Goal: Transaction & Acquisition: Purchase product/service

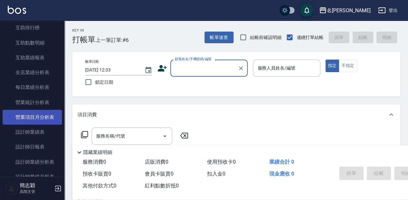
scroll to position [343, 0]
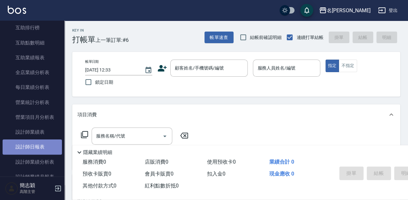
click at [41, 146] on link "設計師日報表" at bounding box center [32, 147] width 59 height 15
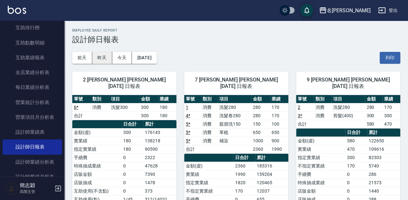
click at [102, 63] on button "昨天" at bounding box center [102, 58] width 20 height 12
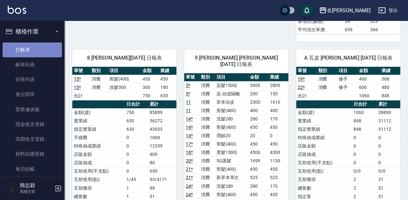
click at [36, 45] on link "打帳單" at bounding box center [32, 50] width 59 height 15
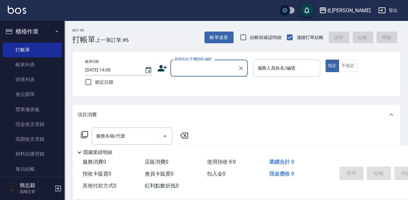
click at [296, 73] on input "服務人員姓名/編號" at bounding box center [286, 68] width 61 height 11
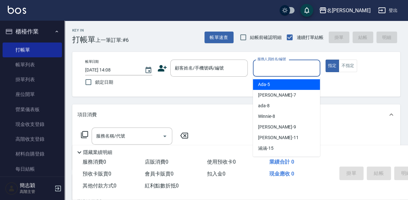
scroll to position [43, 0]
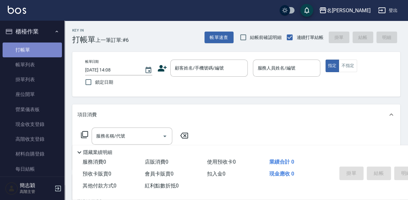
click at [48, 46] on link "打帳單" at bounding box center [32, 50] width 59 height 15
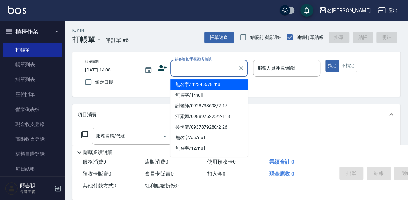
drag, startPoint x: 221, startPoint y: 67, endPoint x: 224, endPoint y: 82, distance: 14.7
click at [221, 68] on input "顧客姓名/手機號碼/編號" at bounding box center [204, 68] width 62 height 11
click at [224, 84] on li "無名字/ 12345678 /null" at bounding box center [208, 84] width 77 height 11
type input "無名字/ 12345678 /null"
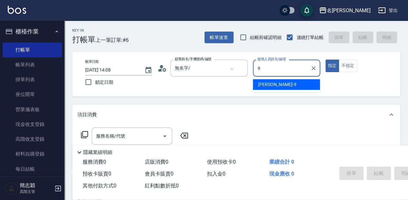
type input "[PERSON_NAME]-9"
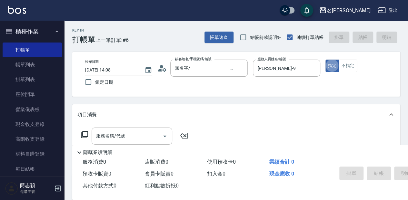
type button "true"
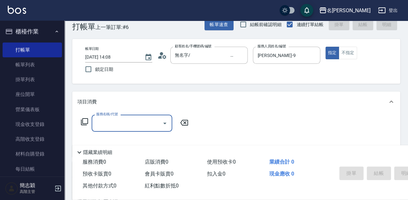
scroll to position [21, 0]
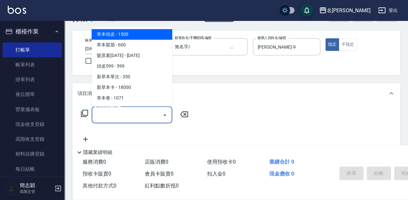
click at [146, 115] on input "服務名稱/代號" at bounding box center [126, 114] width 65 height 11
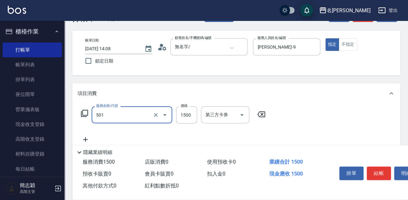
type input "染髮(1500](501)"
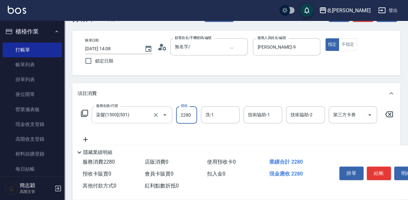
type input "2280"
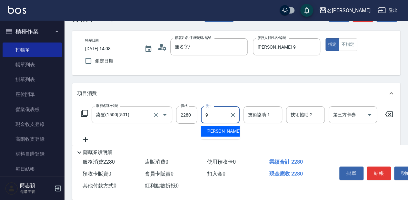
type input "[PERSON_NAME]-9"
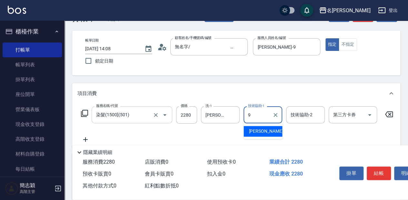
type input "[PERSON_NAME]-9"
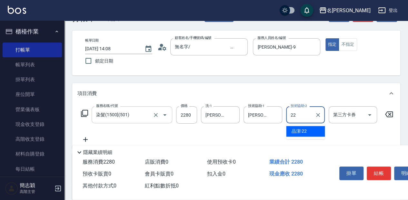
type input "品潔-22"
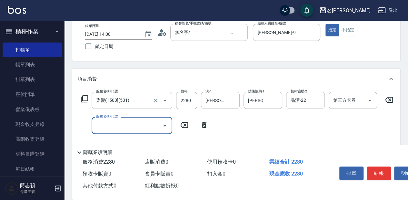
scroll to position [43, 0]
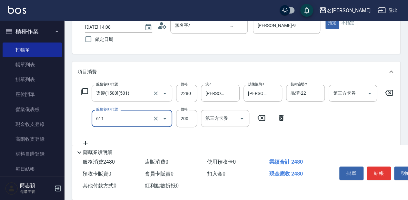
type input "染.頭皮隔離(611)"
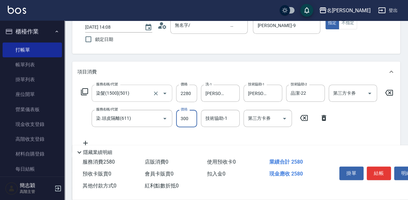
type input "300"
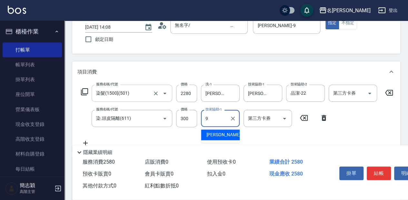
type input "[PERSON_NAME]-9"
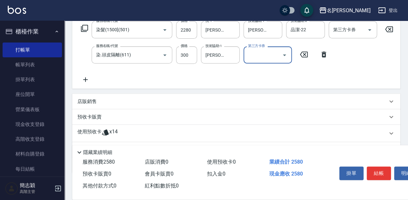
scroll to position [129, 0]
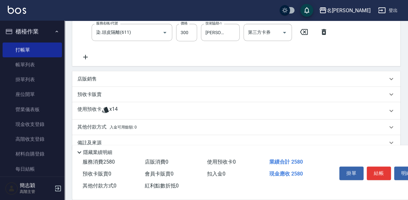
click at [134, 116] on div "使用預收卡 x14" at bounding box center [232, 111] width 310 height 10
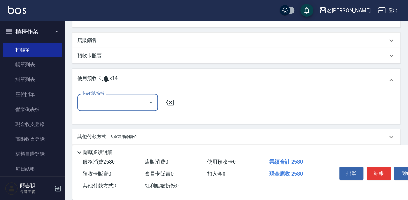
scroll to position [172, 0]
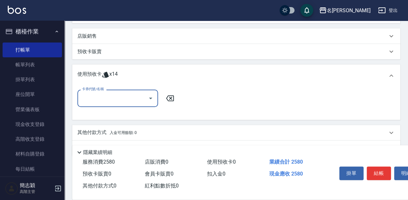
click at [127, 102] on input "卡券代號/名稱" at bounding box center [112, 97] width 65 height 11
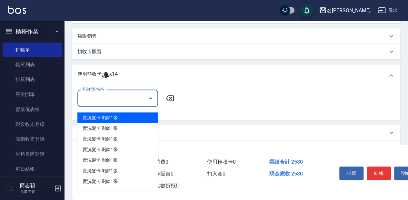
scroll to position [191, 0]
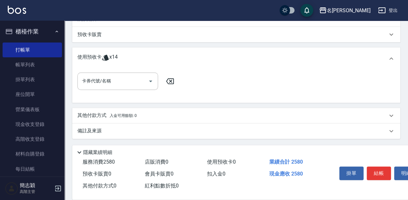
click at [173, 83] on icon at bounding box center [170, 81] width 16 height 8
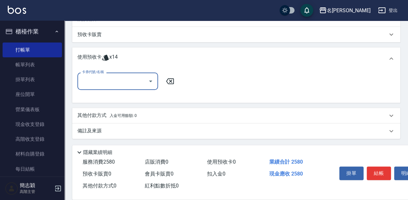
click at [106, 115] on p "其他付款方式 入金可用餘額: 0" at bounding box center [106, 115] width 59 height 7
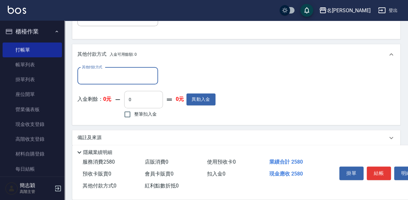
scroll to position [256, 0]
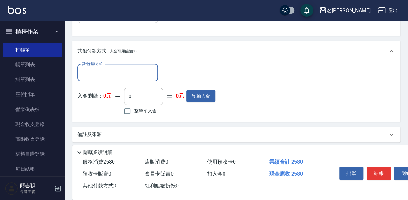
click at [118, 77] on input "其他付款方式" at bounding box center [117, 72] width 75 height 11
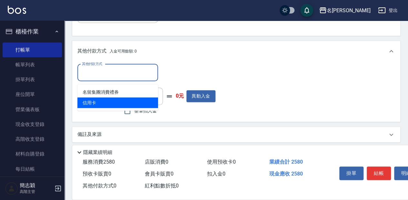
click at [115, 101] on span "信用卡" at bounding box center [117, 102] width 81 height 11
type input "信用卡"
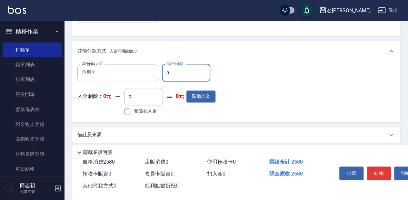
drag, startPoint x: 182, startPoint y: 75, endPoint x: 166, endPoint y: 74, distance: 16.1
click at [166, 74] on input "0" at bounding box center [186, 72] width 48 height 17
type input "2580"
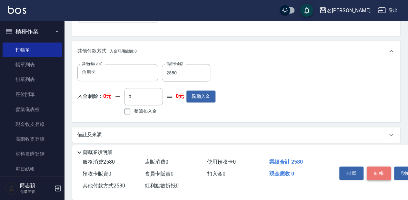
click at [379, 167] on button "結帳" at bounding box center [378, 174] width 24 height 14
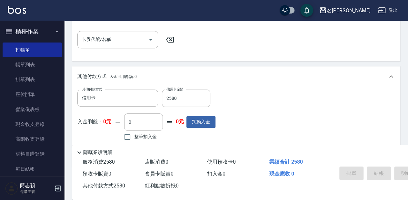
scroll to position [215, 0]
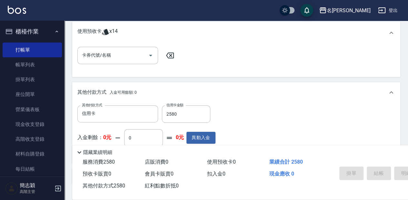
type input "[DATE] 14:10"
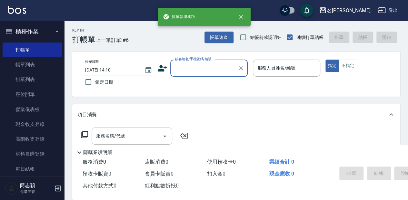
scroll to position [0, 0]
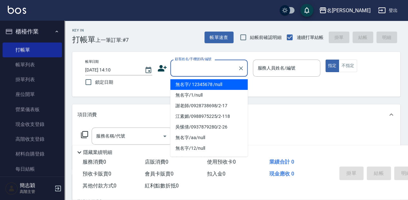
click at [185, 67] on input "顧客姓名/手機號碼/編號" at bounding box center [204, 68] width 62 height 11
click at [203, 82] on li "無名字/ 12345678 /null" at bounding box center [208, 84] width 77 height 11
type input "無名字/ 12345678 /null"
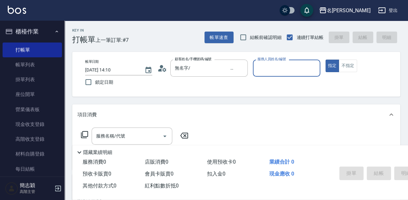
click at [267, 67] on input "服務人員姓名/編號" at bounding box center [286, 68] width 61 height 11
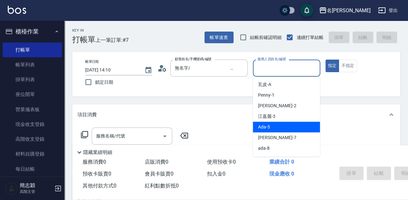
click at [288, 126] on div "Ada -5" at bounding box center [286, 127] width 67 height 11
type input "Ada-5"
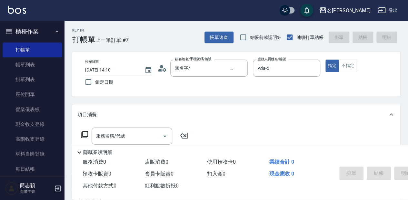
click at [86, 136] on icon at bounding box center [85, 135] width 8 height 8
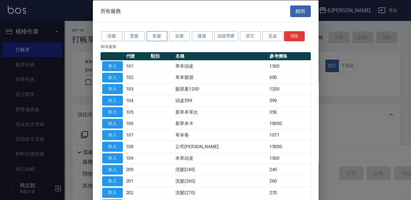
click at [159, 36] on button "剪髮" at bounding box center [157, 36] width 21 height 10
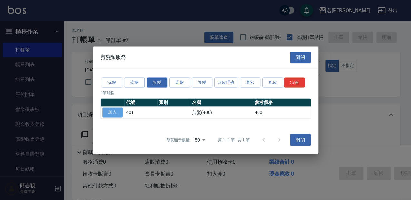
click at [117, 114] on button "加入" at bounding box center [112, 112] width 21 height 10
type input "剪髮(400)(401)"
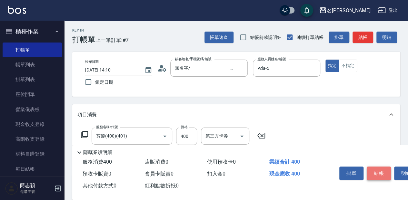
click at [382, 172] on button "結帳" at bounding box center [378, 174] width 24 height 14
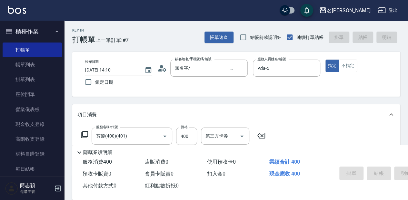
type input "[DATE] 14:32"
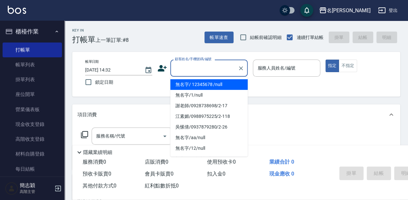
type input "無名字/ 12345678 /null"
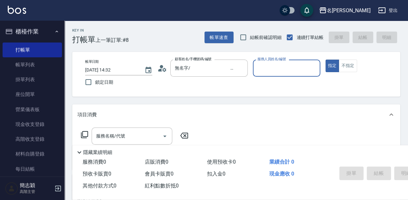
click at [325, 60] on button "指定" at bounding box center [332, 66] width 14 height 13
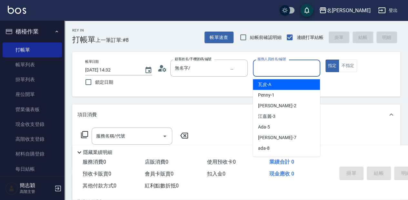
click at [282, 66] on div "服務人員姓名/編號 服務人員姓名/編號" at bounding box center [286, 68] width 67 height 17
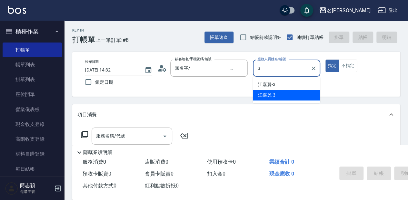
type input "江嘉麗-3"
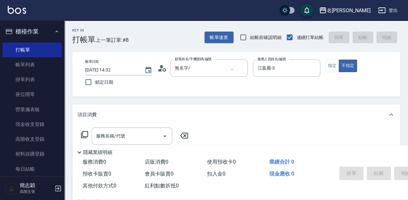
click at [86, 136] on icon at bounding box center [85, 135] width 8 height 8
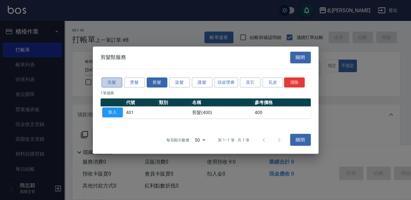
click at [111, 86] on button "洗髮" at bounding box center [111, 82] width 21 height 10
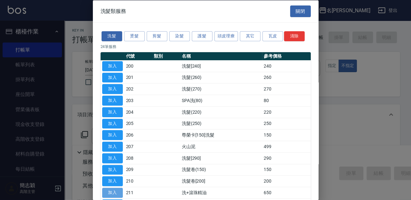
click at [121, 188] on button "加入" at bounding box center [112, 193] width 21 height 10
type input "洗+滾珠精油(211)"
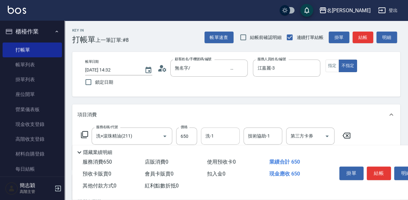
click at [225, 139] on input "洗-1" at bounding box center [220, 135] width 33 height 11
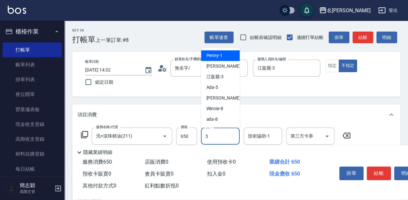
type input "江嘉麗-3"
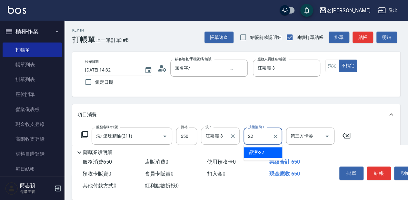
type input "品潔-22"
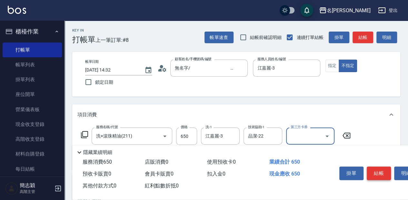
click at [385, 174] on button "結帳" at bounding box center [378, 174] width 24 height 14
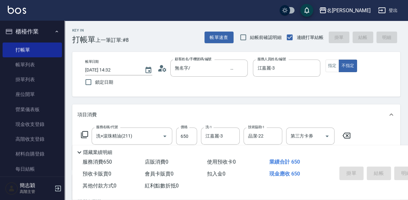
type input "[DATE] 14:57"
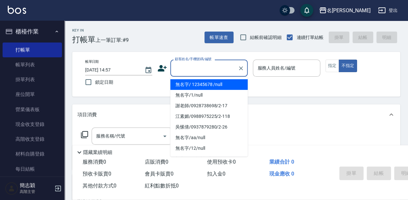
type input "無名字/ 12345678 /null"
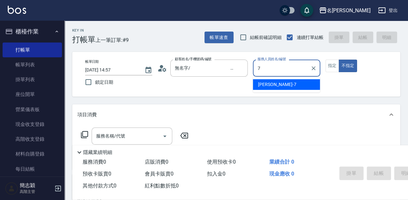
type input "[PERSON_NAME]-7"
type button "false"
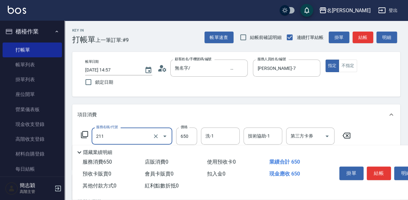
type input "洗+滾珠精油(211)"
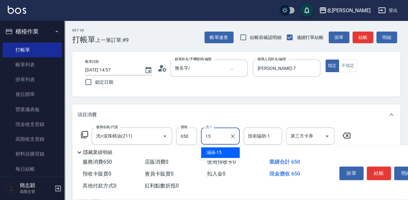
type input "涵涵-15"
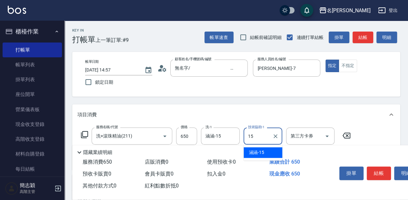
type input "涵涵-15"
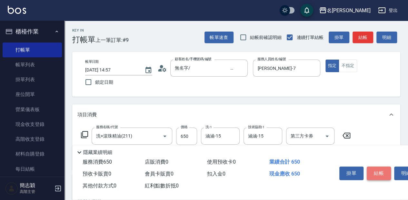
click at [379, 173] on button "結帳" at bounding box center [378, 174] width 24 height 14
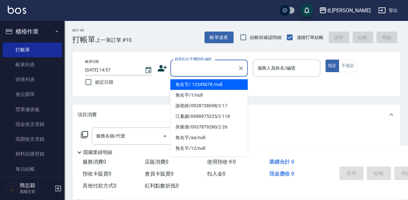
type input "無名字/ 12345678 /null"
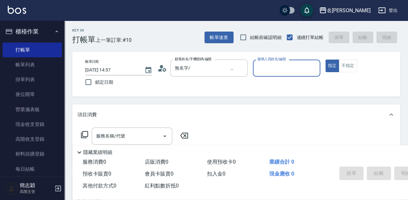
type input "ㄇ"
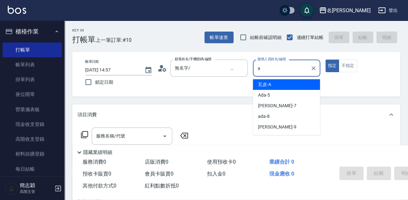
type input "瓦皮-A"
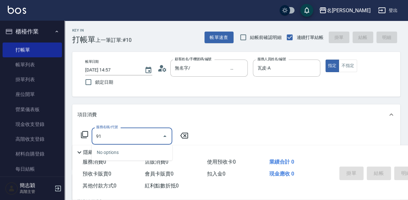
type input "9"
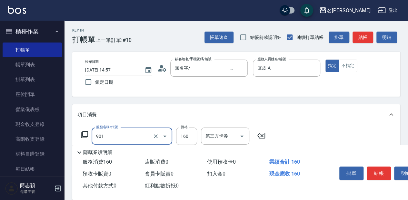
type input "修手(901)"
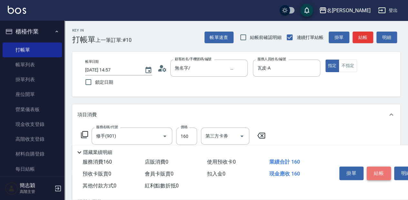
click at [387, 169] on button "結帳" at bounding box center [378, 174] width 24 height 14
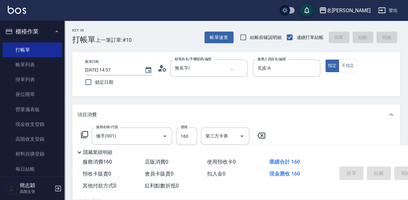
type input "[DATE] 14:58"
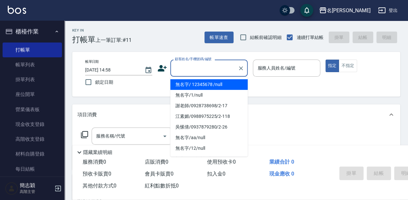
type input "無名字/ 12345678 /null"
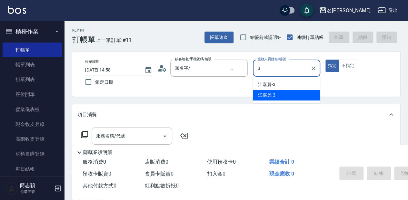
type input "江嘉麗-3"
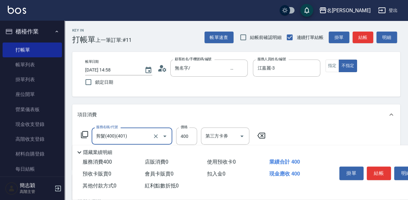
type input "剪髮(400)(401)"
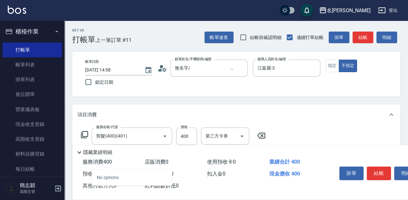
type input "218"
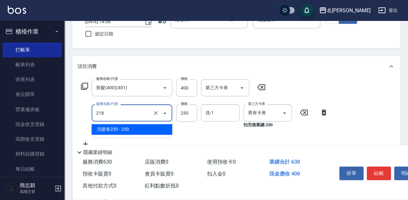
scroll to position [64, 0]
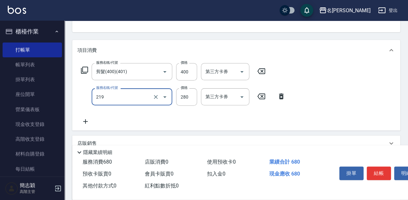
type input "洗髮280(219)"
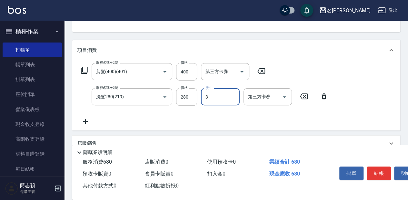
type input "江嘉麗-3"
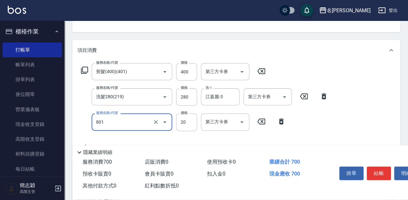
type input "潤絲20(801)"
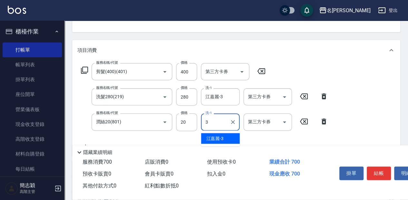
type input "江嘉麗-3"
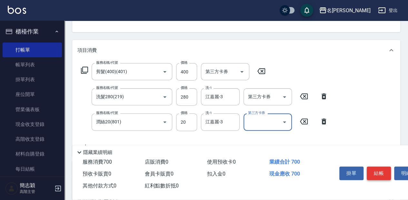
click at [374, 171] on button "結帳" at bounding box center [378, 174] width 24 height 14
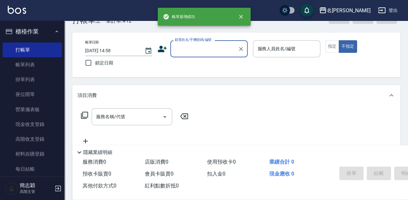
scroll to position [0, 0]
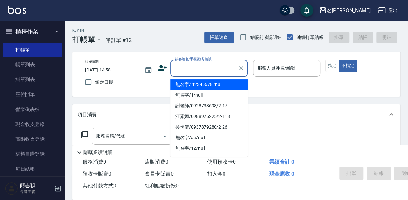
type input "無名字/ 12345678 /null"
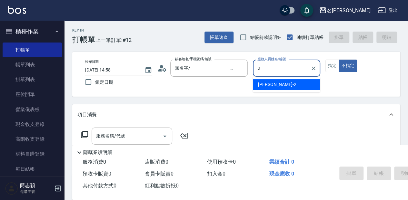
type input "[PERSON_NAME]-2"
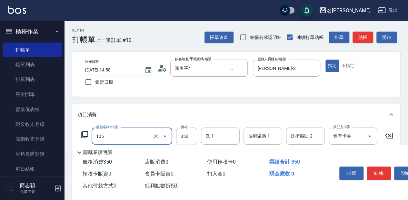
type input "新草本單次(105)"
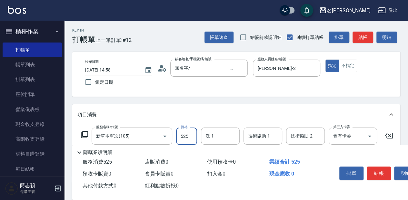
type input "525"
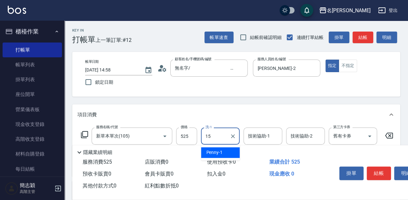
type input "涵涵-15"
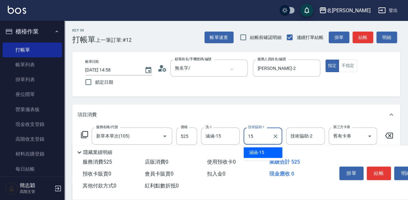
type input "涵涵-15"
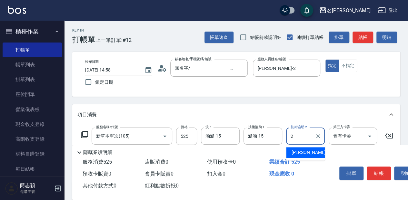
type input "[PERSON_NAME]-2"
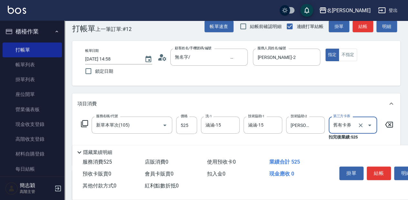
scroll to position [43, 0]
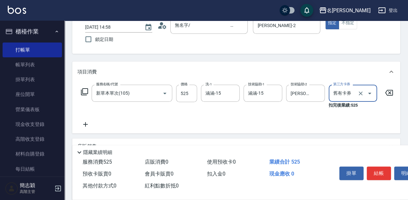
click at [81, 91] on icon at bounding box center [84, 91] width 7 height 7
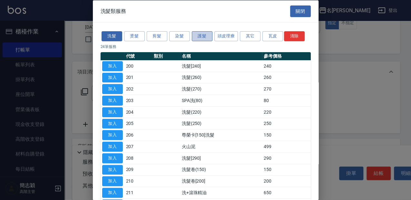
click at [207, 33] on button "護髮" at bounding box center [202, 36] width 21 height 10
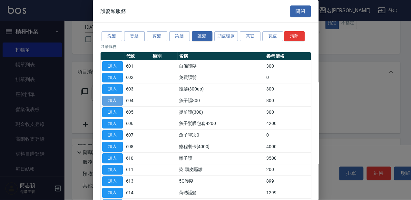
click at [113, 102] on button "加入" at bounding box center [112, 101] width 21 height 10
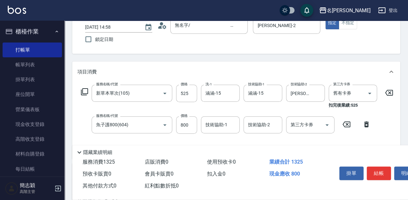
click at [241, 125] on form "技術協助-1 技術協助-1" at bounding box center [222, 124] width 43 height 17
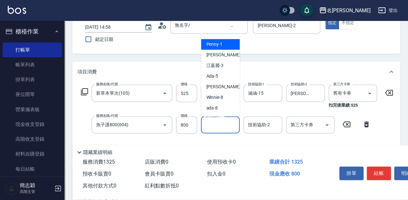
click at [235, 123] on input "技術協助-1" at bounding box center [220, 124] width 33 height 11
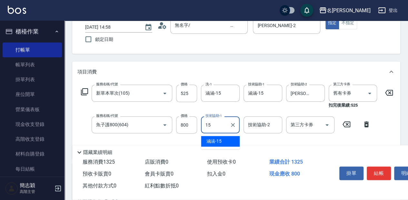
type input "涵涵-15"
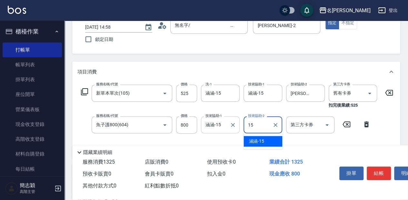
type input "涵涵-15"
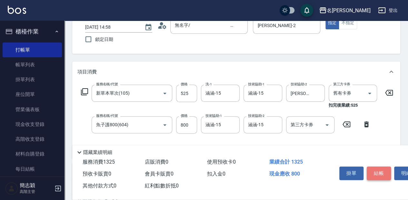
click at [381, 170] on button "結帳" at bounding box center [378, 174] width 24 height 14
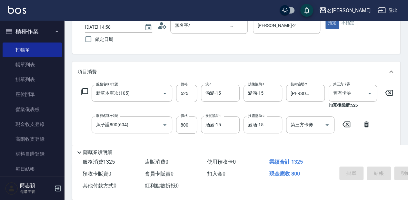
type input "[DATE] 14:59"
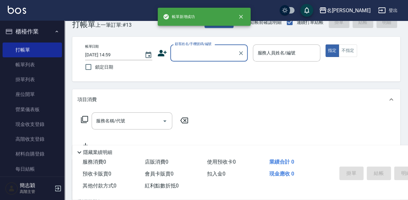
scroll to position [0, 0]
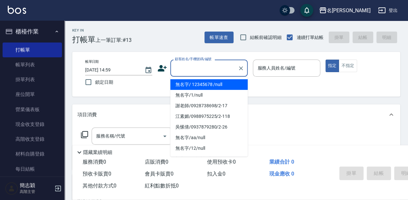
type input "無名字/ 12345678 /null"
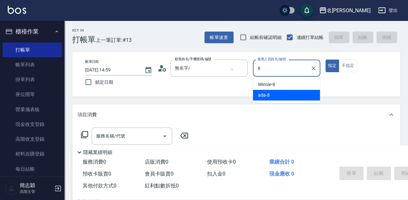
type input "ada-8"
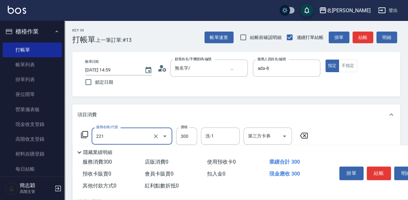
type input "洗髮300(221)"
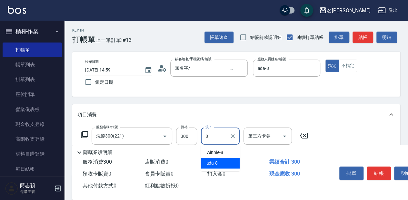
type input "ada-8"
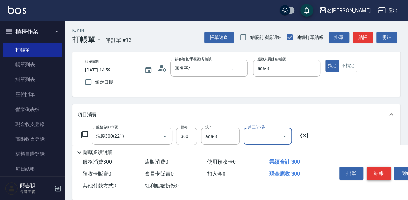
click at [377, 170] on button "結帳" at bounding box center [378, 174] width 24 height 14
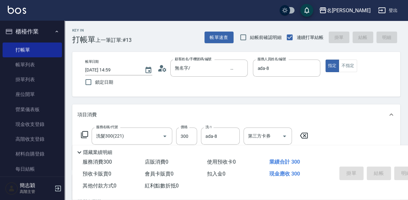
type input "[DATE] 15:00"
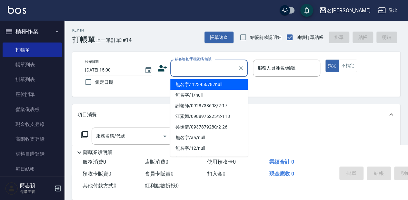
type input "無名字/ 12345678 /null"
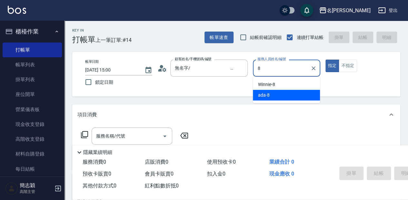
type input "ada-8"
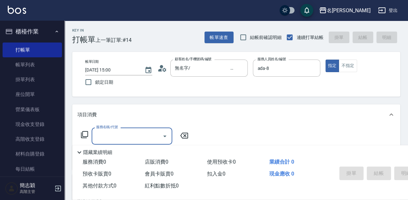
click at [82, 136] on icon at bounding box center [84, 134] width 7 height 7
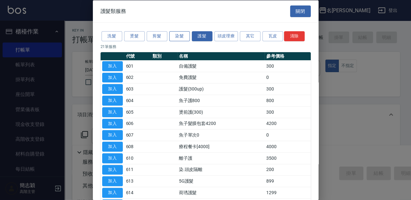
click at [177, 36] on button "染髮" at bounding box center [179, 36] width 21 height 10
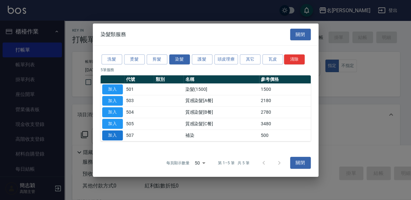
click at [119, 136] on button "加入" at bounding box center [112, 135] width 21 height 10
type input "補染(507)"
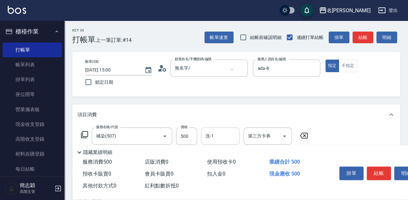
click at [215, 140] on input "洗-1" at bounding box center [220, 135] width 33 height 11
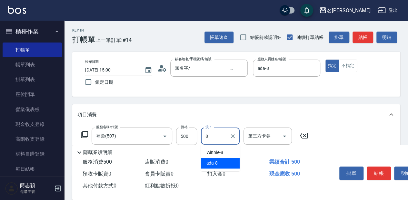
type input "ada-8"
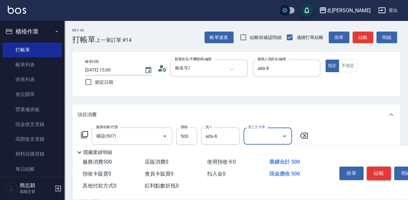
click at [380, 176] on button "結帳" at bounding box center [378, 174] width 24 height 14
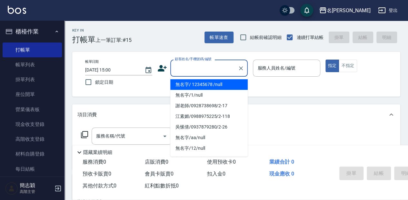
type input "無名字/ 12345678 /null"
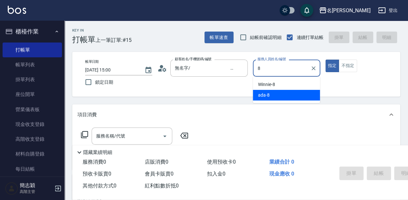
type input "ada-8"
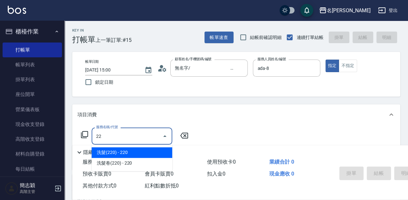
type input "2"
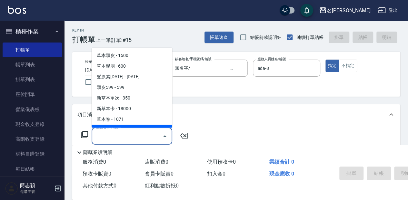
click at [87, 134] on icon at bounding box center [85, 135] width 8 height 8
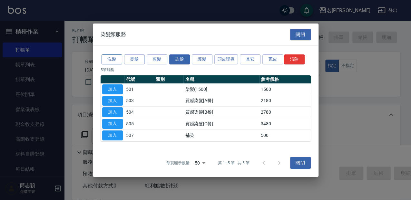
click at [115, 56] on button "洗髮" at bounding box center [111, 59] width 21 height 10
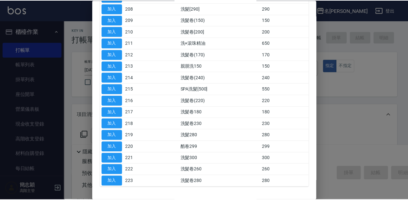
scroll to position [150, 0]
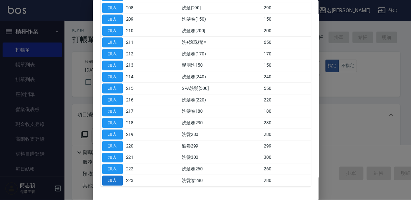
click at [110, 176] on button "加入" at bounding box center [112, 181] width 21 height 10
type input "洗髮卷280(223)"
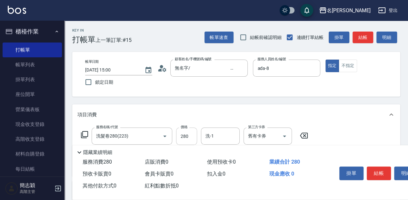
click at [187, 137] on input "280" at bounding box center [186, 136] width 21 height 17
type input "300"
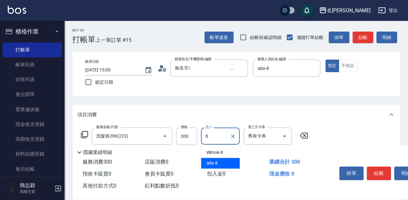
type input "ada-8"
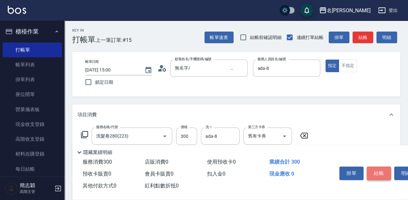
click at [386, 172] on button "結帳" at bounding box center [378, 174] width 24 height 14
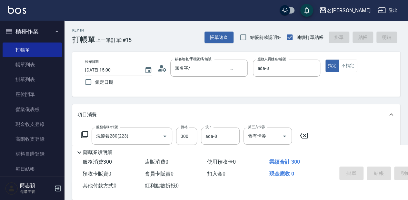
type input "[DATE] 15:01"
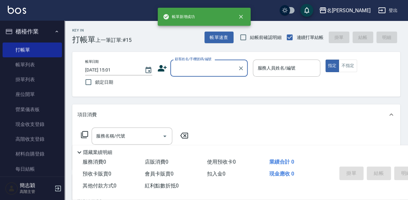
scroll to position [0, 0]
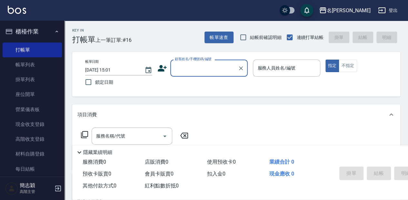
click at [197, 68] on input "顧客姓名/手機號碼/編號" at bounding box center [204, 68] width 62 height 11
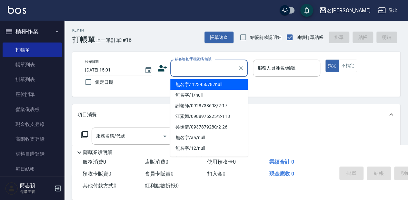
drag, startPoint x: 199, startPoint y: 84, endPoint x: 267, endPoint y: 73, distance: 69.3
click at [199, 84] on li "無名字/ 12345678 /null" at bounding box center [208, 84] width 77 height 11
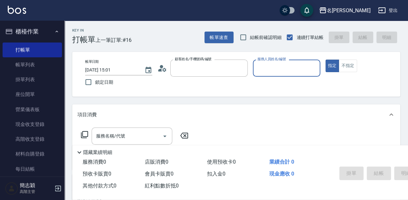
type input "無名字/ 12345678 /null"
click at [269, 70] on input "服務人員姓名/編號" at bounding box center [286, 68] width 61 height 11
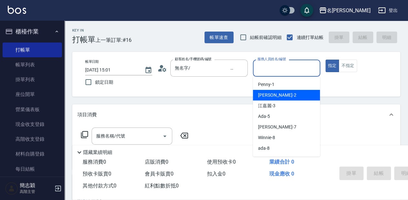
click at [271, 93] on span "[PERSON_NAME] -2" at bounding box center [277, 95] width 38 height 7
type input "[PERSON_NAME]-2"
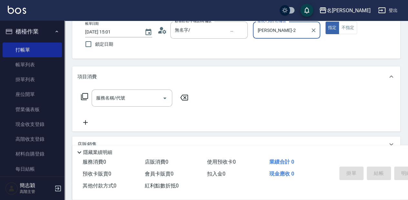
scroll to position [43, 0]
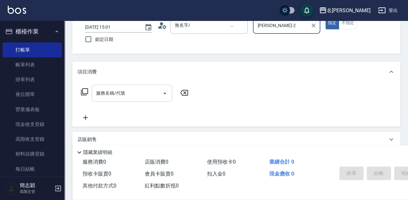
click at [124, 93] on input "服務名稱/代號" at bounding box center [126, 93] width 65 height 11
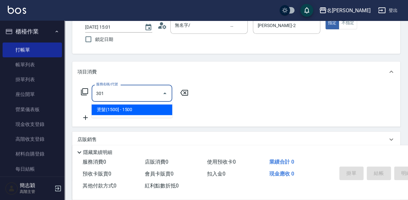
type input "燙髮(1500](301)"
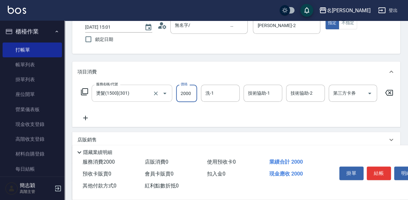
type input "2000"
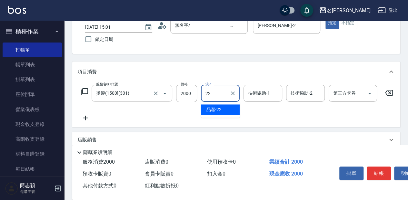
type input "品潔-22"
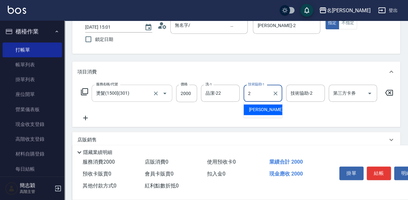
type input "[PERSON_NAME]-2"
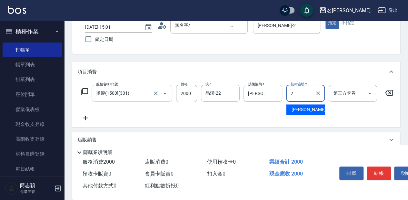
type input "[PERSON_NAME]-2"
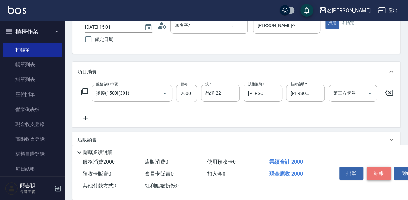
click at [373, 172] on button "結帳" at bounding box center [378, 174] width 24 height 14
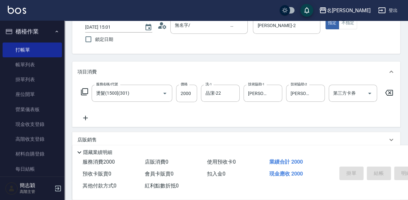
type input "[DATE] 15:25"
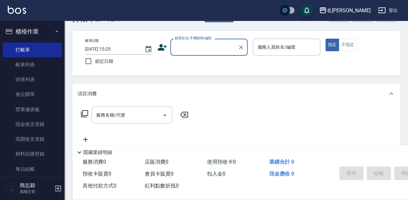
scroll to position [0, 0]
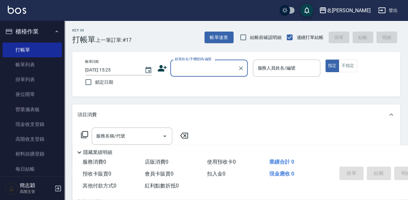
click at [199, 68] on input "顧客姓名/手機號碼/編號" at bounding box center [204, 68] width 62 height 11
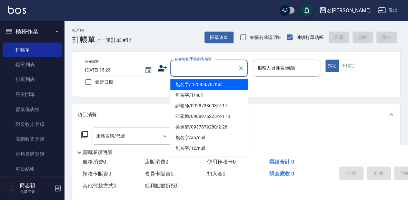
click at [188, 82] on li "無名字/ 12345678 /null" at bounding box center [208, 84] width 77 height 11
type input "無名字/ 12345678 /null"
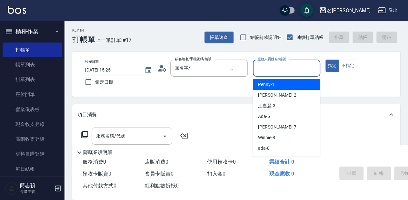
drag, startPoint x: 276, startPoint y: 72, endPoint x: 276, endPoint y: 83, distance: 11.6
click at [276, 72] on input "服務人員姓名/編號" at bounding box center [286, 68] width 61 height 11
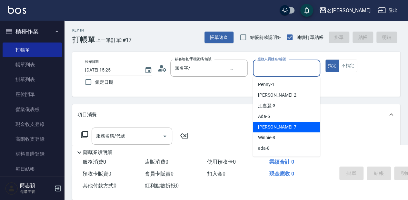
drag, startPoint x: 262, startPoint y: 127, endPoint x: 222, endPoint y: 116, distance: 42.2
click at [262, 127] on span "[PERSON_NAME] -7" at bounding box center [277, 127] width 38 height 7
type input "[PERSON_NAME]-7"
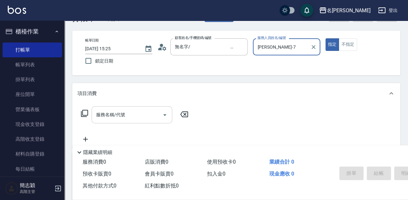
scroll to position [21, 0]
click at [114, 116] on div "服務名稱/代號 服務名稱/代號" at bounding box center [132, 114] width 81 height 17
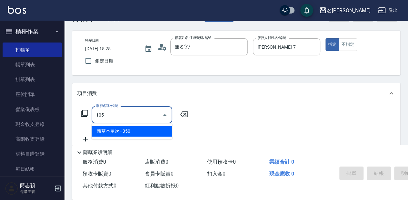
type input "新草本單次(105)"
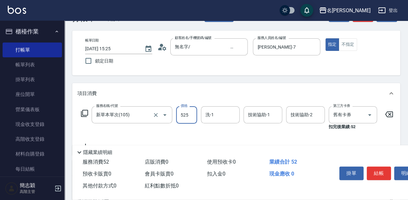
type input "525"
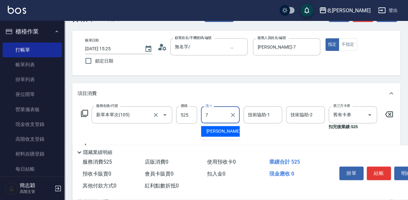
type input "[PERSON_NAME]-7"
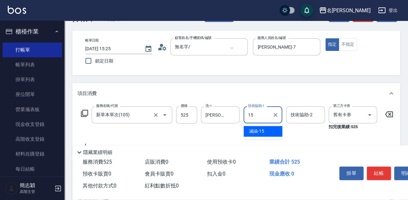
type input "涵涵-15"
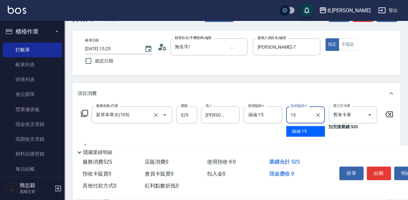
type input "涵涵-15"
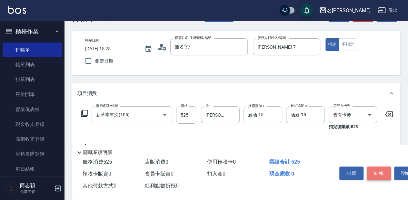
click at [377, 169] on button "結帳" at bounding box center [378, 174] width 24 height 14
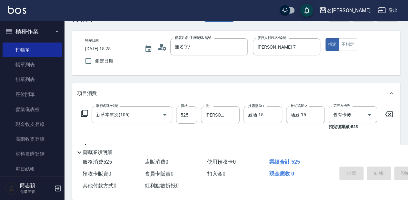
type input "[DATE] 15:54"
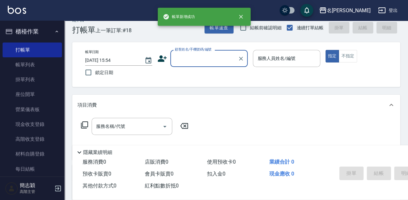
scroll to position [0, 0]
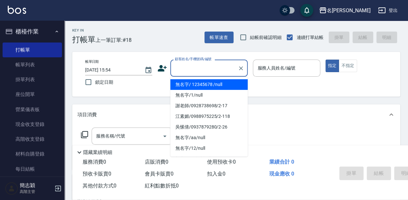
click at [198, 71] on input "顧客姓名/手機號碼/編號" at bounding box center [204, 68] width 62 height 11
drag, startPoint x: 191, startPoint y: 83, endPoint x: 274, endPoint y: 74, distance: 83.6
click at [191, 83] on li "無名字/ 12345678 /null" at bounding box center [208, 84] width 77 height 11
type input "無名字/ 12345678 /null"
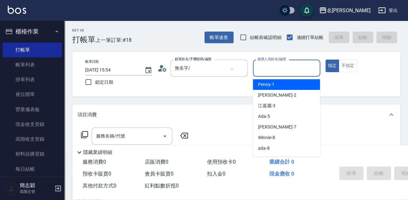
click at [271, 71] on input "服務人員姓名/編號" at bounding box center [286, 68] width 61 height 11
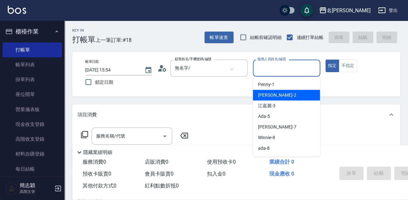
click at [278, 92] on div "[PERSON_NAME] -2" at bounding box center [286, 95] width 67 height 11
type input "[PERSON_NAME]-2"
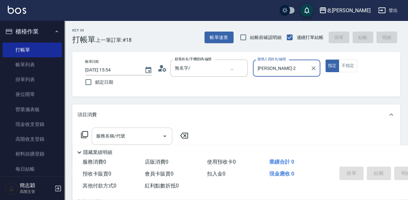
click at [146, 137] on input "服務名稱/代號" at bounding box center [126, 135] width 65 height 11
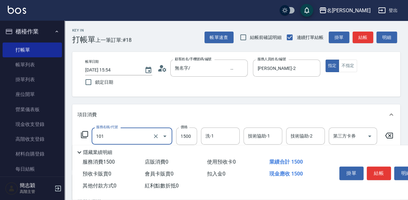
type input "草本頭皮(101)"
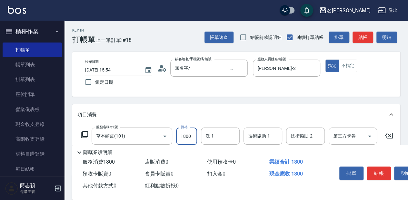
type input "1800"
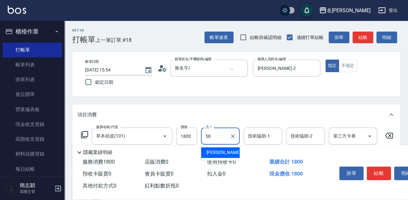
type input "[PERSON_NAME]-58"
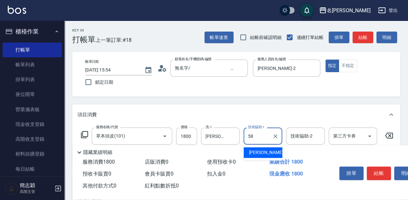
type input "[PERSON_NAME]-58"
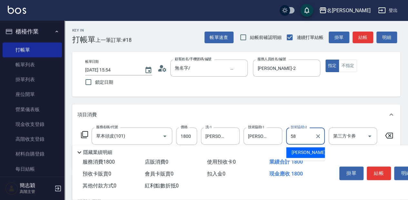
type input "[PERSON_NAME]-58"
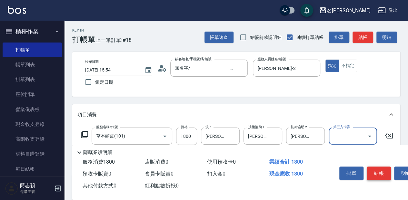
click at [375, 171] on button "結帳" at bounding box center [378, 174] width 24 height 14
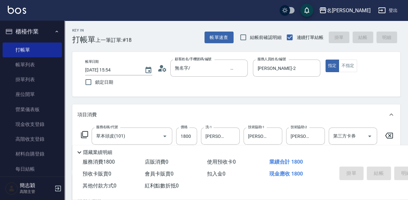
type input "[DATE] 16:29"
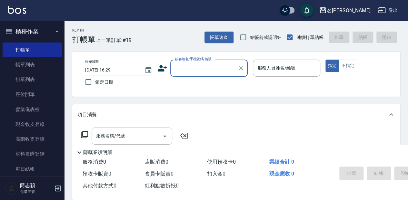
drag, startPoint x: 182, startPoint y: 67, endPoint x: 181, endPoint y: 70, distance: 3.2
click at [182, 67] on input "顧客姓名/手機號碼/編號" at bounding box center [204, 68] width 62 height 11
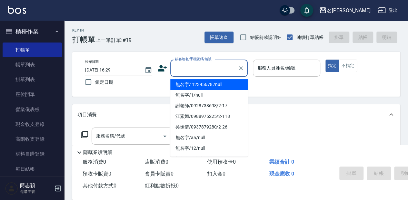
drag, startPoint x: 188, startPoint y: 85, endPoint x: 257, endPoint y: 72, distance: 70.5
click at [191, 85] on li "無名字/ 12345678 /null" at bounding box center [208, 84] width 77 height 11
type input "無名字/ 12345678 /null"
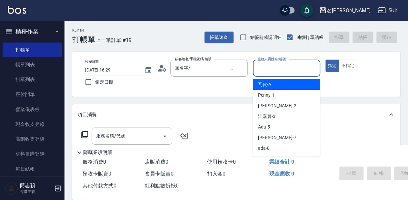
click at [278, 67] on input "服務人員姓名/編號" at bounding box center [286, 68] width 61 height 11
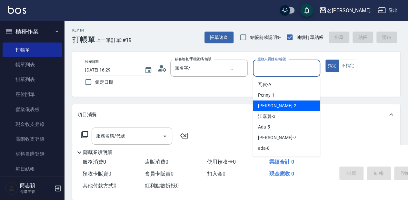
click at [280, 107] on div "[PERSON_NAME] -2" at bounding box center [286, 106] width 67 height 11
type input "[PERSON_NAME]-2"
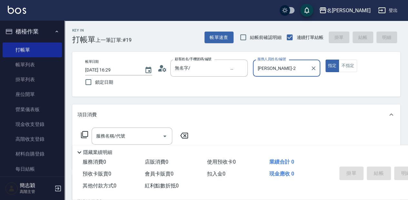
click at [84, 133] on icon at bounding box center [85, 135] width 8 height 8
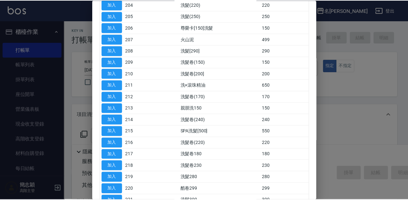
scroll to position [86, 0]
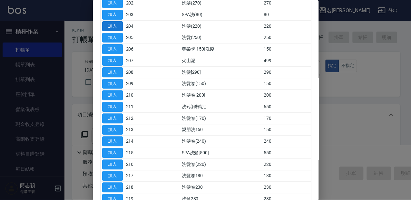
click at [111, 24] on button "加入" at bounding box center [112, 26] width 21 height 10
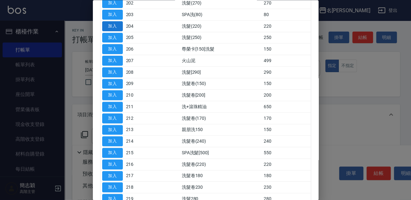
type input "洗髮(220)(204)"
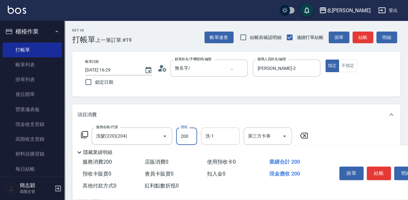
type input "200"
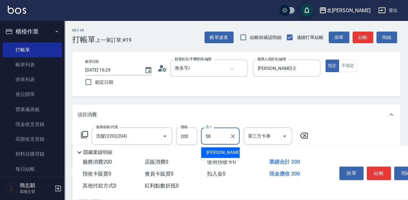
type input "[PERSON_NAME]-58"
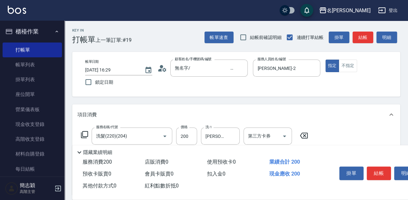
scroll to position [21, 0]
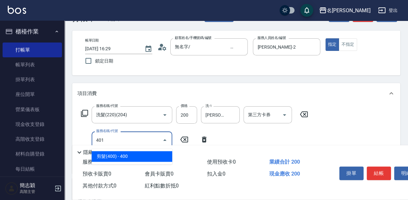
type input "剪髮(400)(401)"
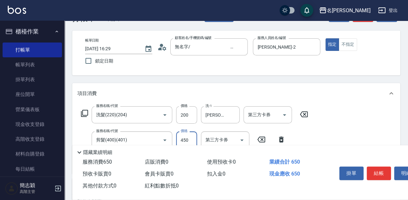
type input "450"
click at [140, 114] on input "洗髮(220)(204)" at bounding box center [122, 114] width 57 height 11
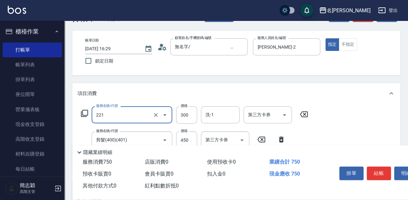
type input "洗髮300(221)"
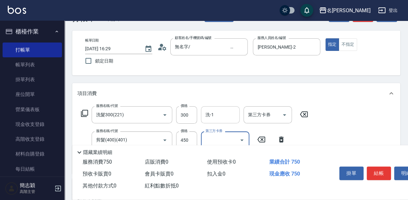
click at [220, 119] on input "洗-1" at bounding box center [220, 114] width 33 height 11
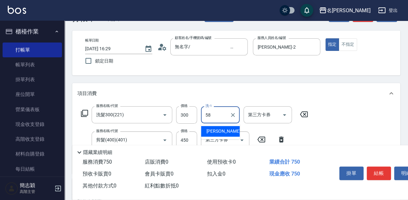
type input "[PERSON_NAME]-58"
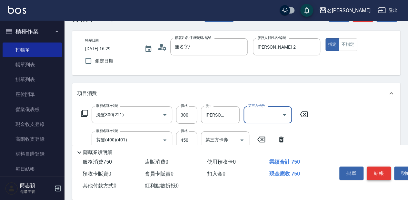
click at [375, 170] on button "結帳" at bounding box center [378, 174] width 24 height 14
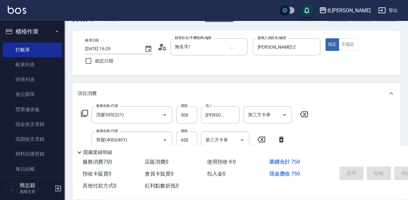
type input "[DATE] 16:31"
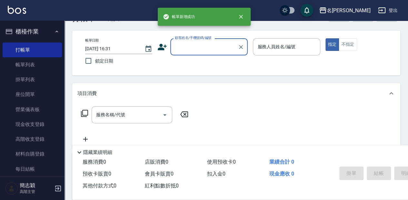
scroll to position [0, 0]
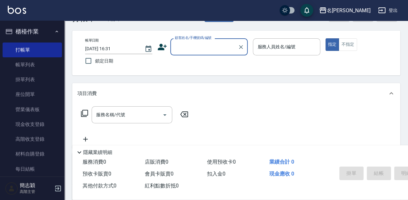
click at [186, 45] on input "顧客姓名/手機號碼/編號" at bounding box center [204, 46] width 62 height 11
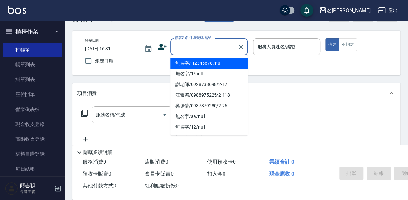
drag, startPoint x: 198, startPoint y: 62, endPoint x: 257, endPoint y: 49, distance: 60.7
click at [204, 62] on li "無名字/ 12345678 /null" at bounding box center [208, 63] width 77 height 11
type input "無名字/ 12345678 /null"
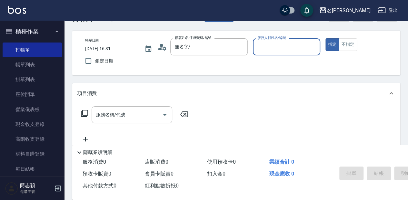
click at [261, 48] on input "服務人員姓名/編號" at bounding box center [286, 46] width 61 height 11
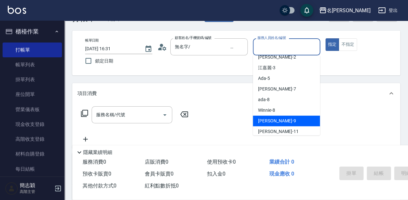
scroll to position [43, 0]
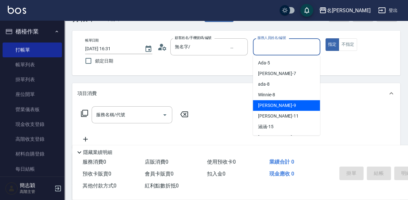
click at [282, 106] on div "[PERSON_NAME] -9" at bounding box center [286, 105] width 67 height 11
type input "[PERSON_NAME]-9"
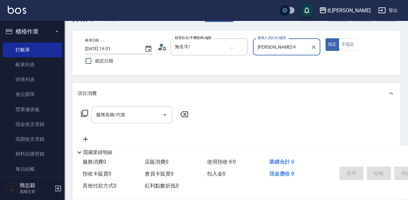
drag, startPoint x: 115, startPoint y: 113, endPoint x: 121, endPoint y: 106, distance: 8.8
click at [116, 113] on div "服務名稱/代號 服務名稱/代號" at bounding box center [132, 114] width 81 height 17
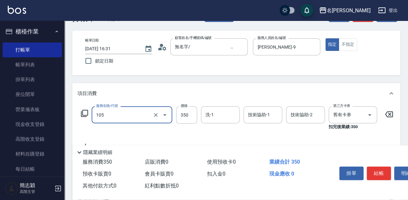
type input "新草本單次(105)"
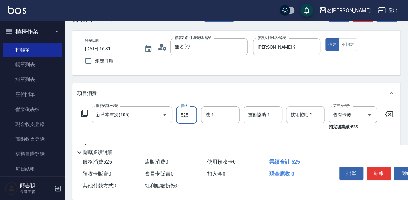
type input "525"
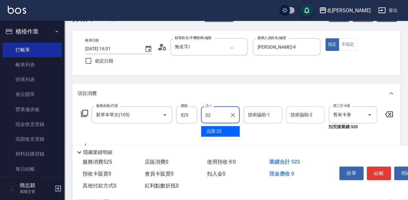
type input "品潔-22"
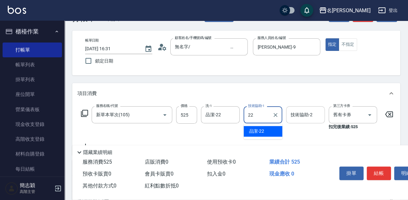
type input "品潔-22"
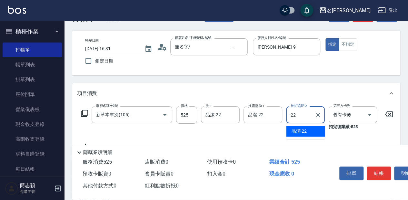
type input "品潔-22"
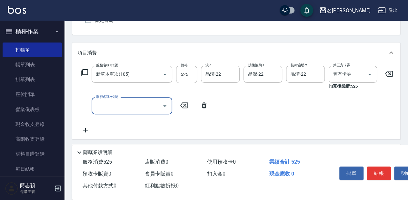
scroll to position [64, 0]
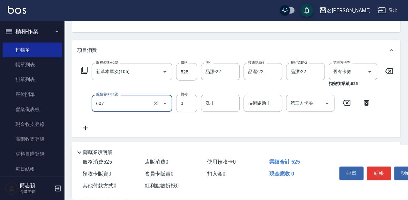
type input "魚子單次0(607)"
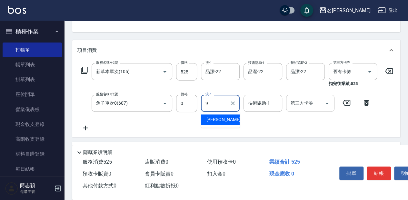
type input "[PERSON_NAME]-9"
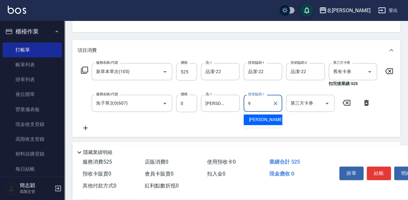
type input "[PERSON_NAME]-9"
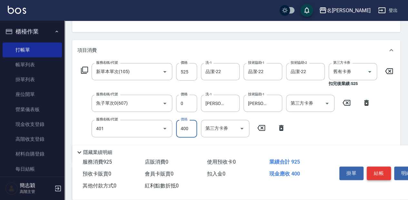
type input "剪髮(400)(401)"
type input "450"
click at [377, 168] on button "結帳" at bounding box center [378, 174] width 24 height 14
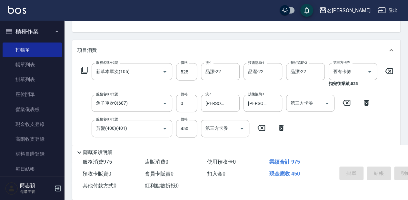
type input "[DATE] 16:32"
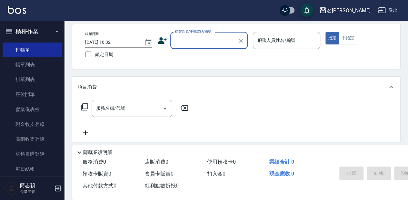
scroll to position [19, 0]
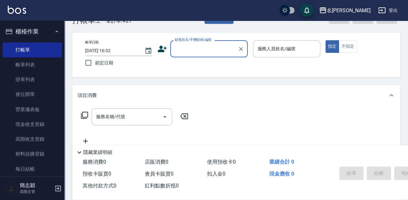
drag, startPoint x: 43, startPoint y: 70, endPoint x: 62, endPoint y: 81, distance: 22.4
click at [43, 70] on link "帳單列表" at bounding box center [32, 64] width 59 height 15
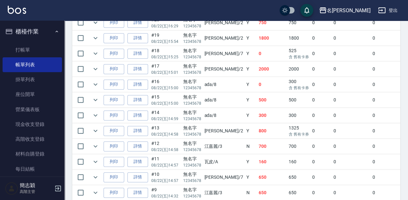
scroll to position [193, 0]
